Goal: Task Accomplishment & Management: Complete application form

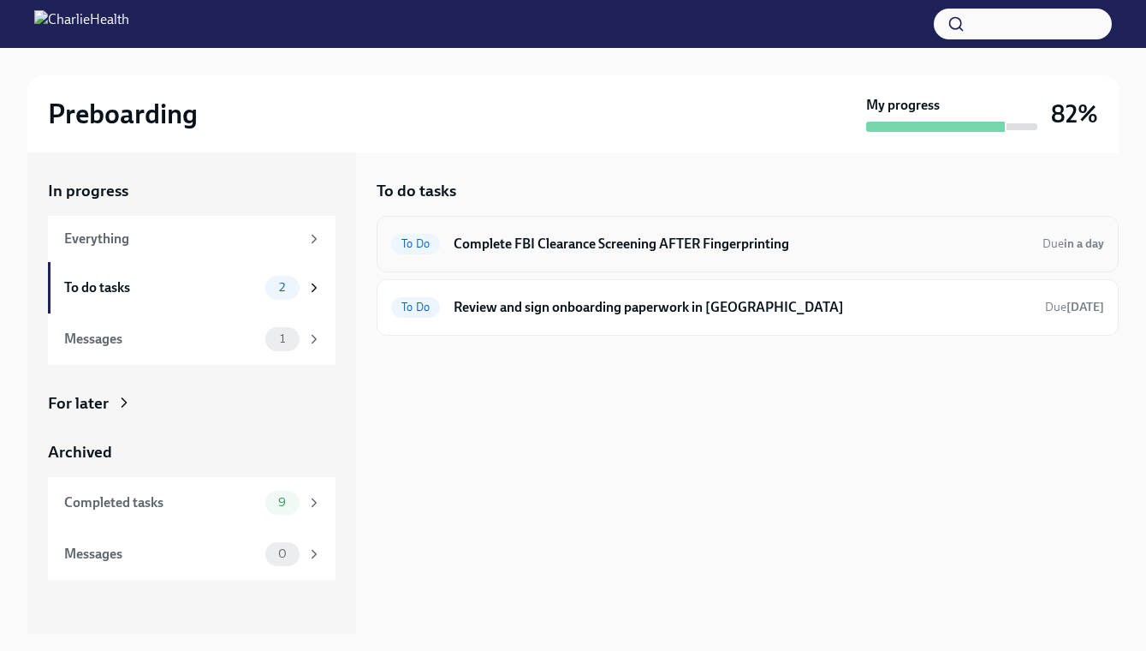
click at [550, 247] on h6 "Complete FBI Clearance Screening AFTER Fingerprinting" at bounding box center [741, 244] width 575 height 19
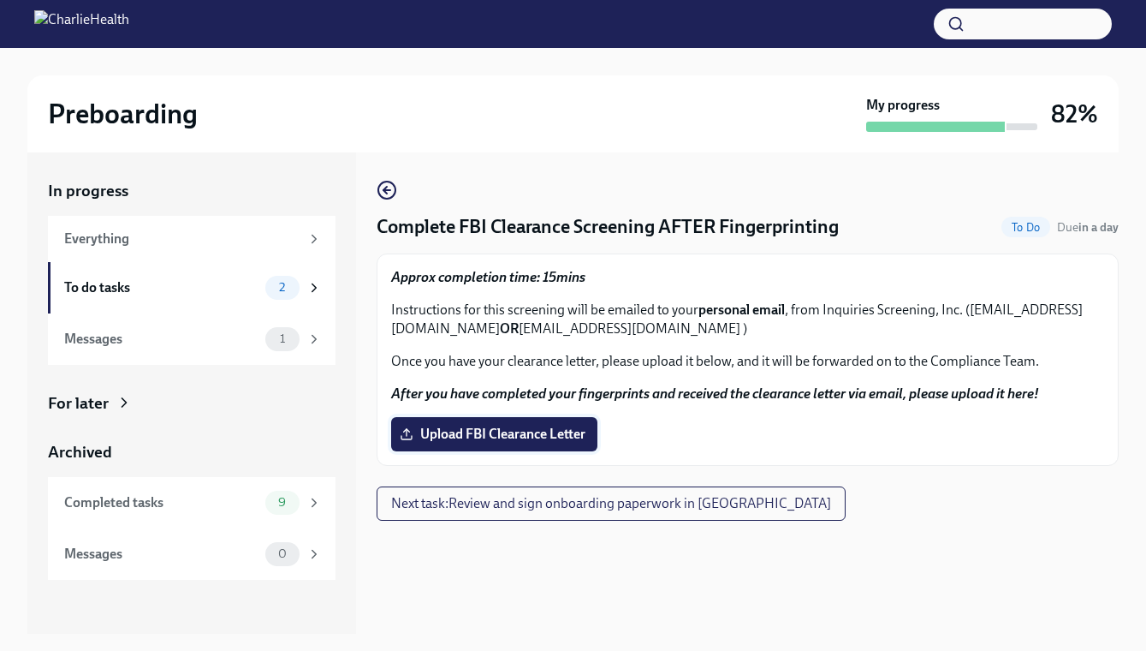
click at [455, 443] on label "Upload FBI Clearance Letter" at bounding box center [494, 434] width 206 height 34
click at [0, 0] on input "Upload FBI Clearance Letter" at bounding box center [0, 0] width 0 height 0
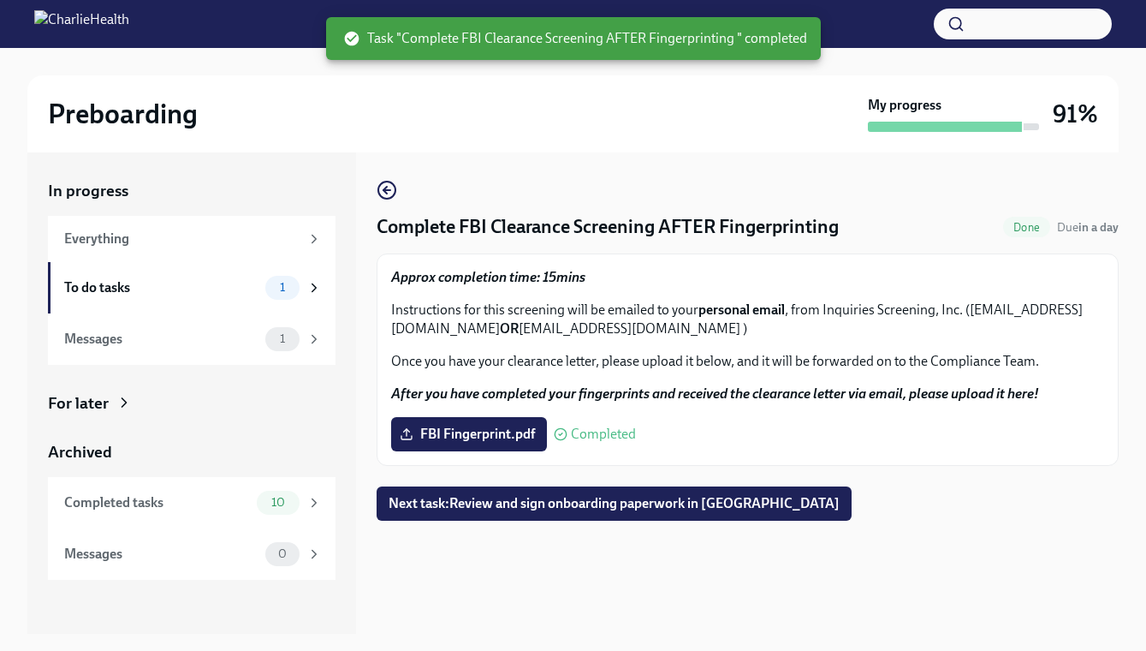
scroll to position [31, 0]
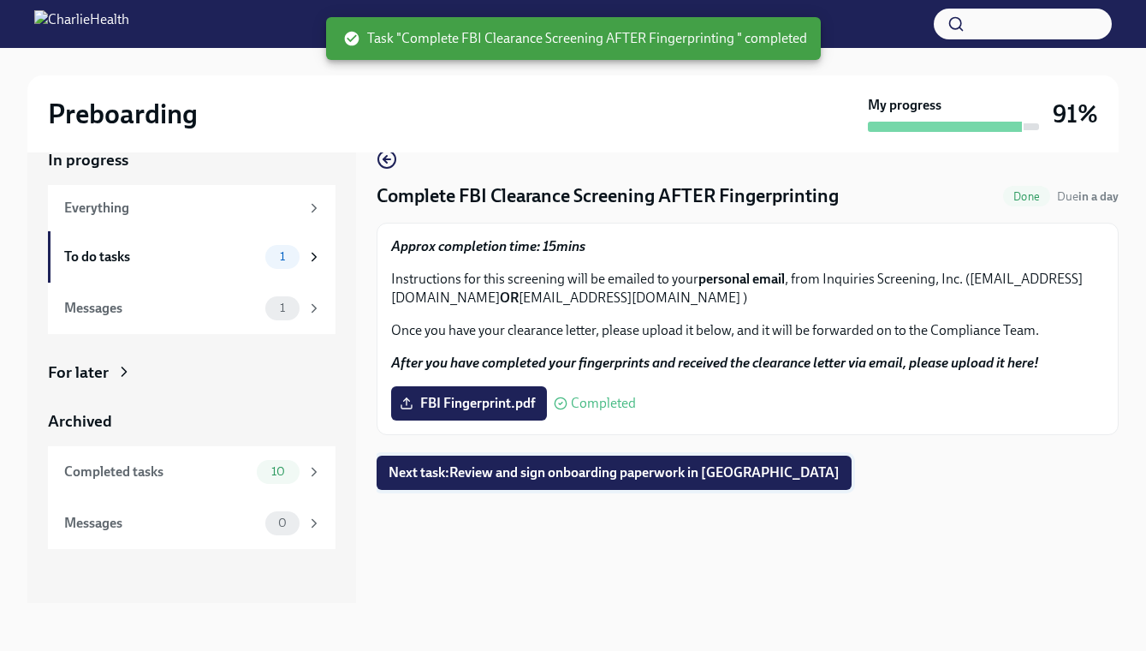
click at [510, 473] on span "Next task : Review and sign onboarding paperwork in [GEOGRAPHIC_DATA]" at bounding box center [614, 472] width 451 height 17
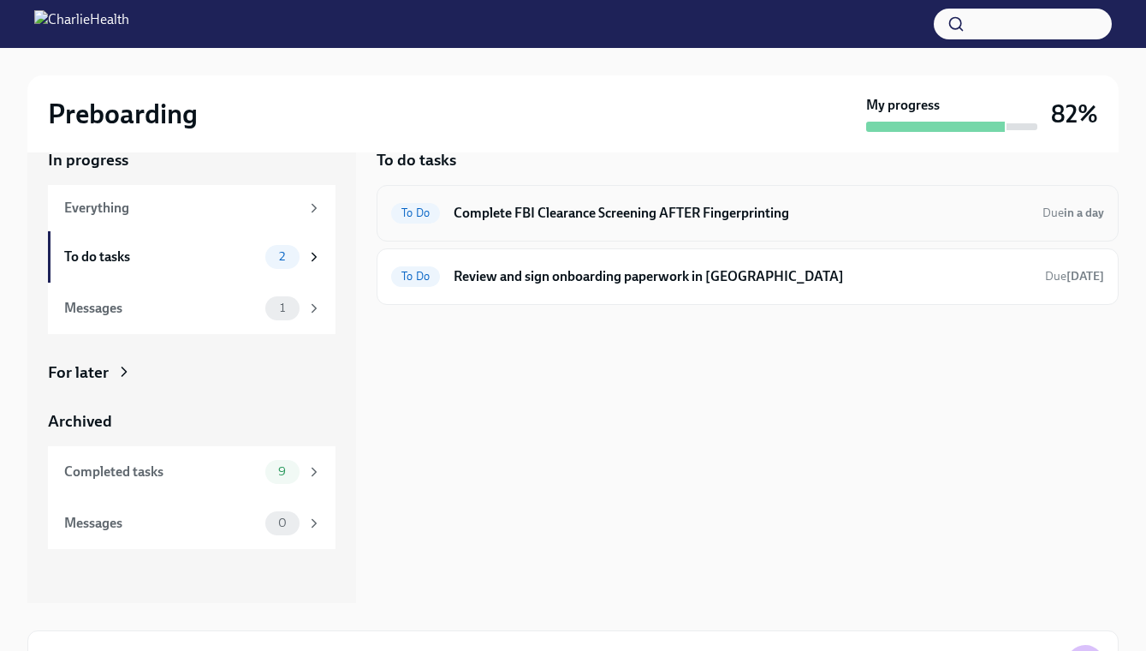
click at [507, 215] on h6 "Complete FBI Clearance Screening AFTER Fingerprinting" at bounding box center [741, 213] width 575 height 19
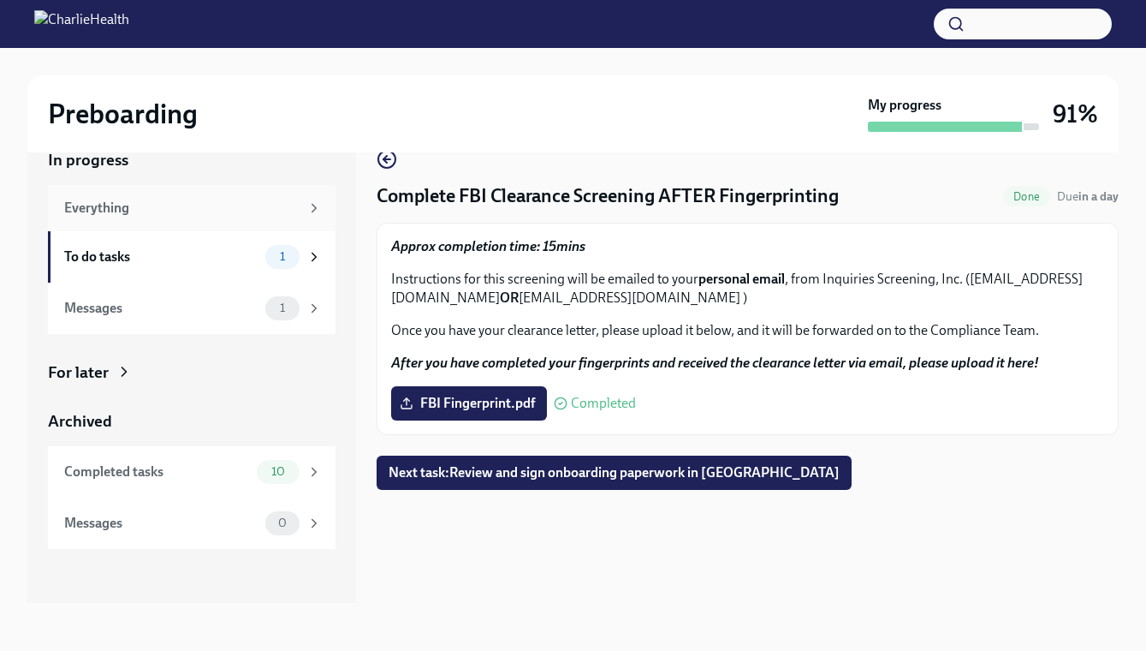
click at [180, 199] on div "Everything" at bounding box center [181, 208] width 235 height 19
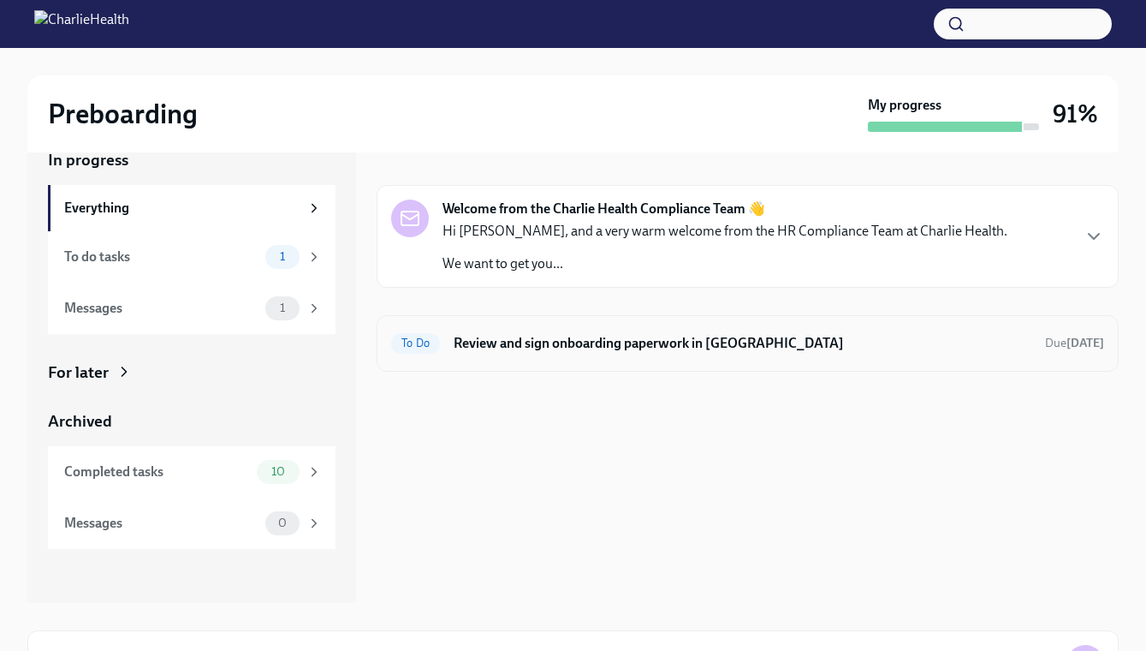
click at [541, 337] on h6 "Review and sign onboarding paperwork in [GEOGRAPHIC_DATA]" at bounding box center [743, 343] width 578 height 19
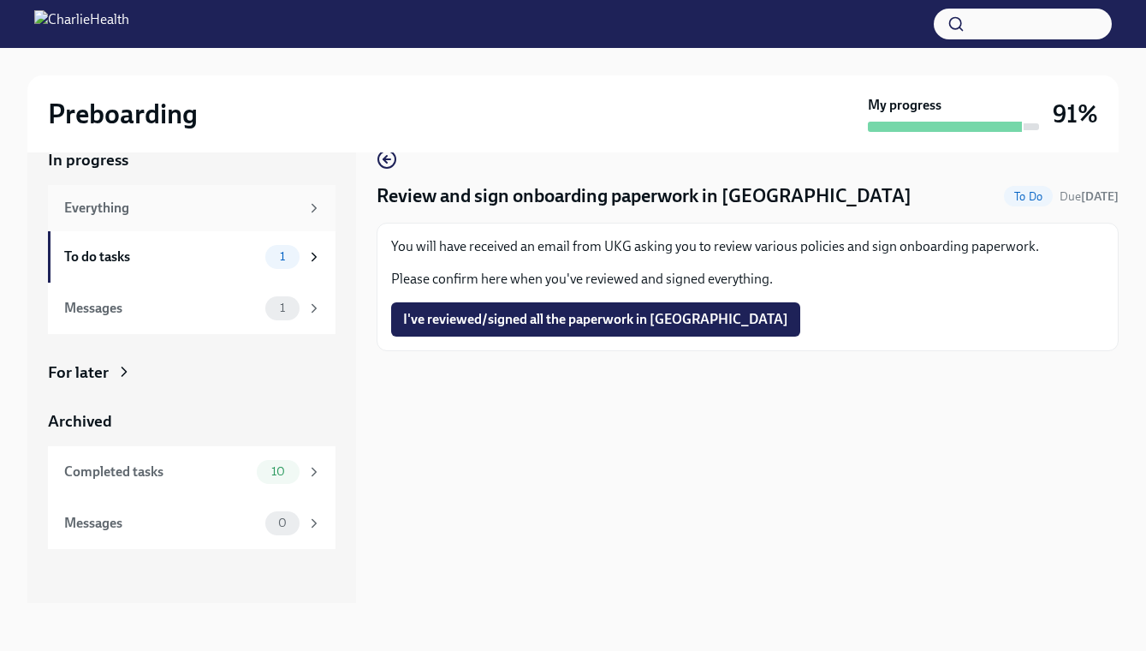
click at [122, 208] on div "Everything" at bounding box center [181, 208] width 235 height 19
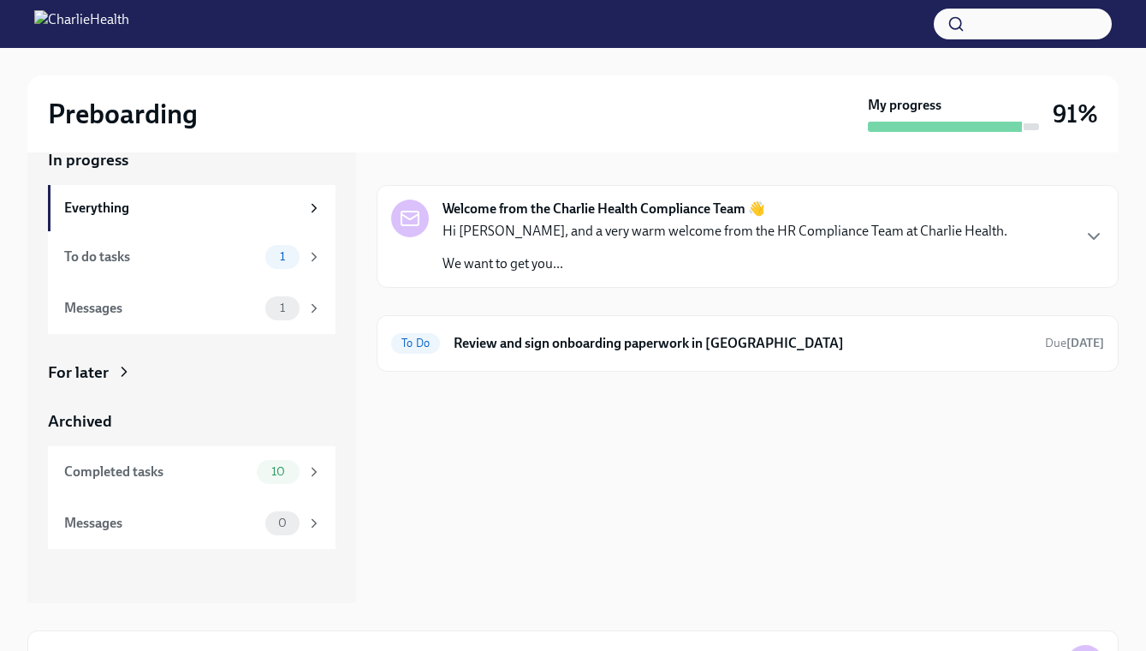
click at [525, 238] on p "Hi Annie, and a very warm welcome from the HR Compliance Team at Charlie Health." at bounding box center [725, 231] width 565 height 19
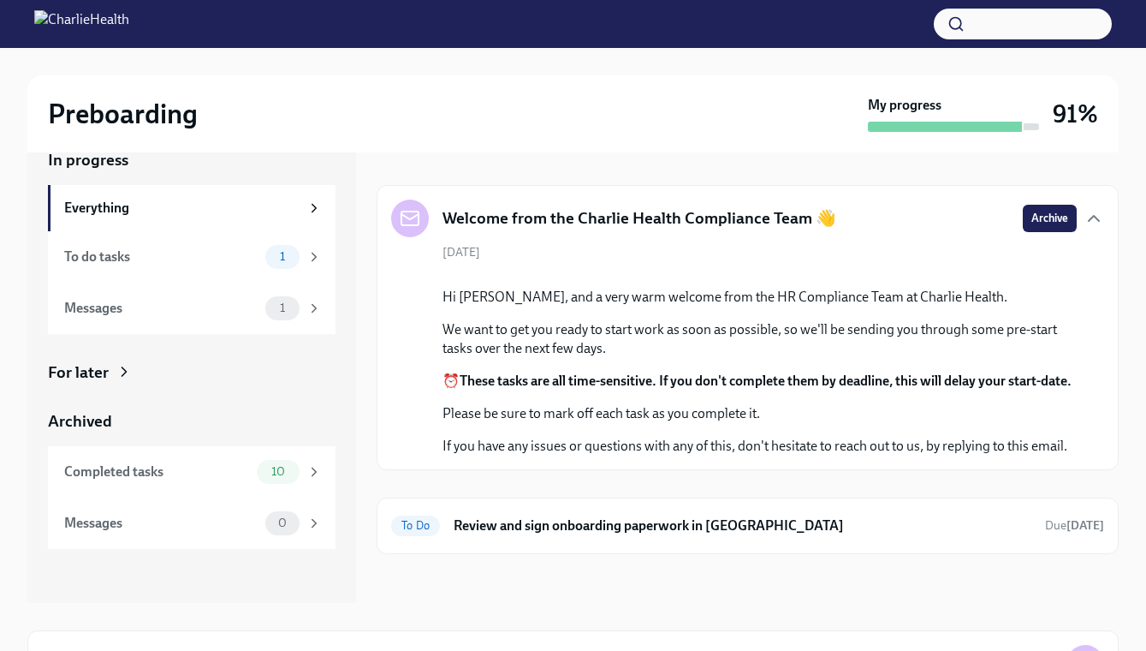
scroll to position [134, 0]
